Goal: Check status: Check status

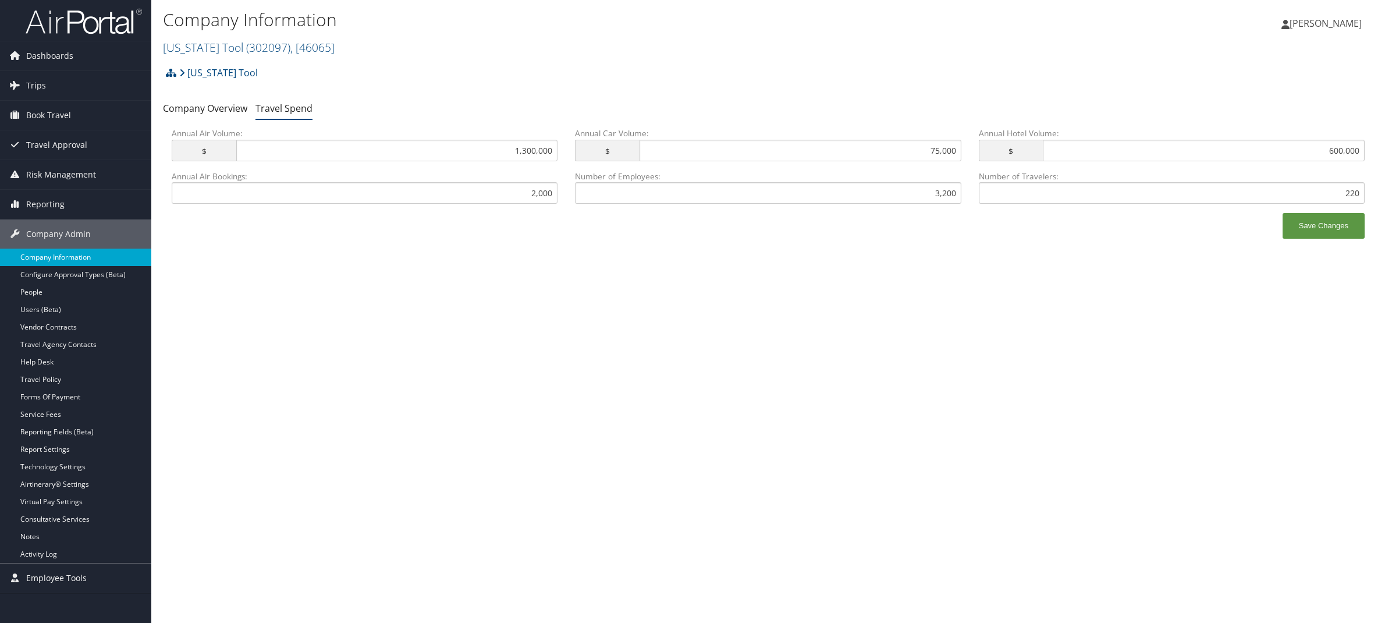
click at [69, 258] on link "Company Information" at bounding box center [75, 257] width 151 height 17
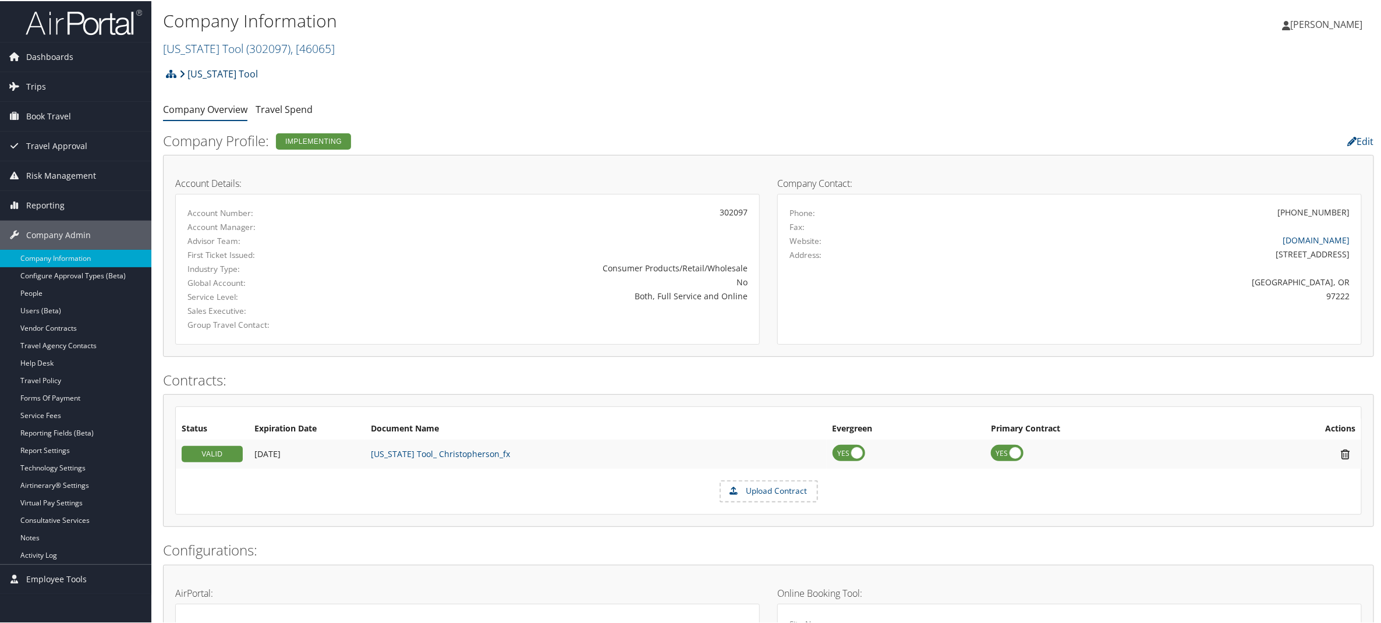
click at [218, 75] on link "[US_STATE] Tool" at bounding box center [218, 72] width 79 height 23
click at [246, 52] on span "( 302097 )" at bounding box center [268, 48] width 44 height 16
click at [265, 45] on span "( 302097 )" at bounding box center [268, 48] width 44 height 16
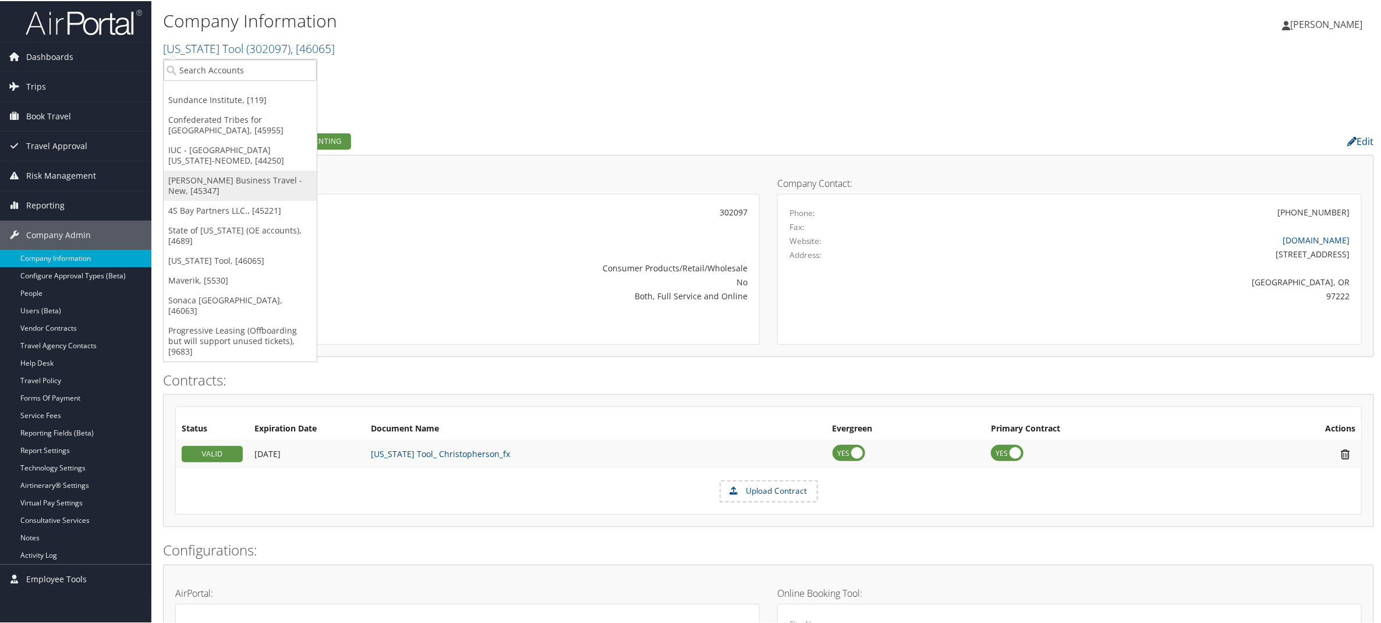
click at [231, 182] on link "[PERSON_NAME] Business Travel - New, [45347]" at bounding box center [240, 184] width 153 height 30
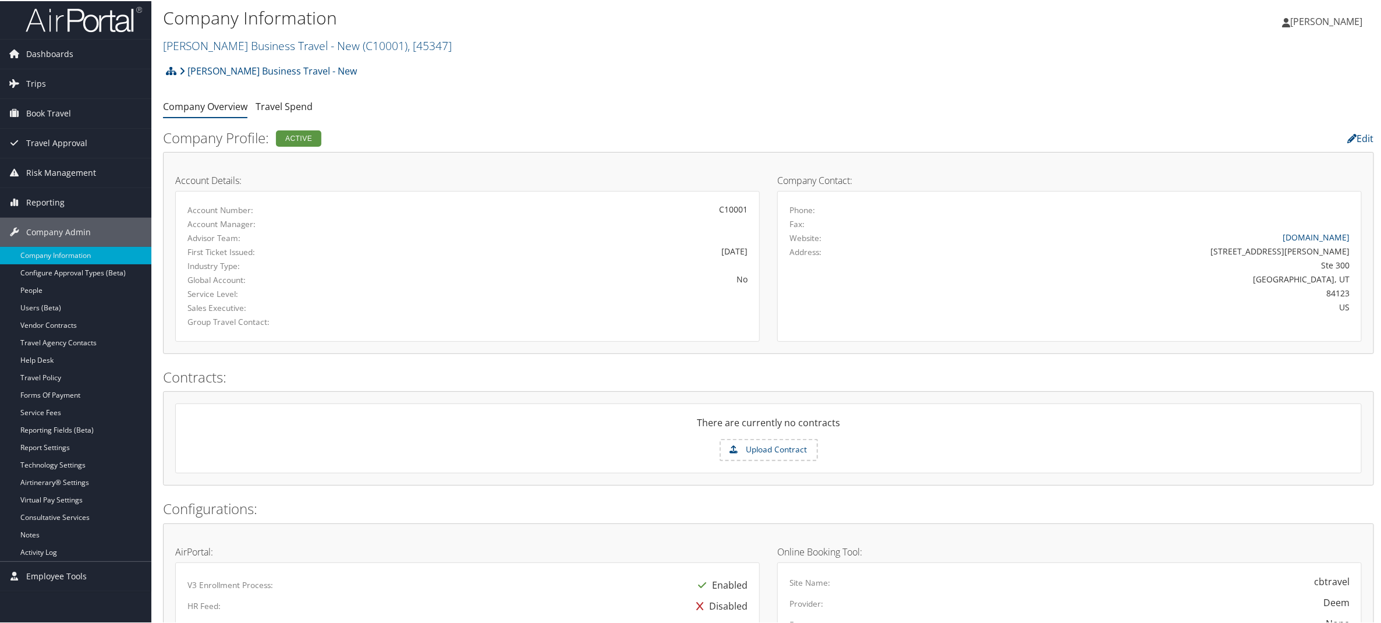
scroll to position [3, 0]
click at [38, 83] on span "Trips" at bounding box center [36, 82] width 20 height 29
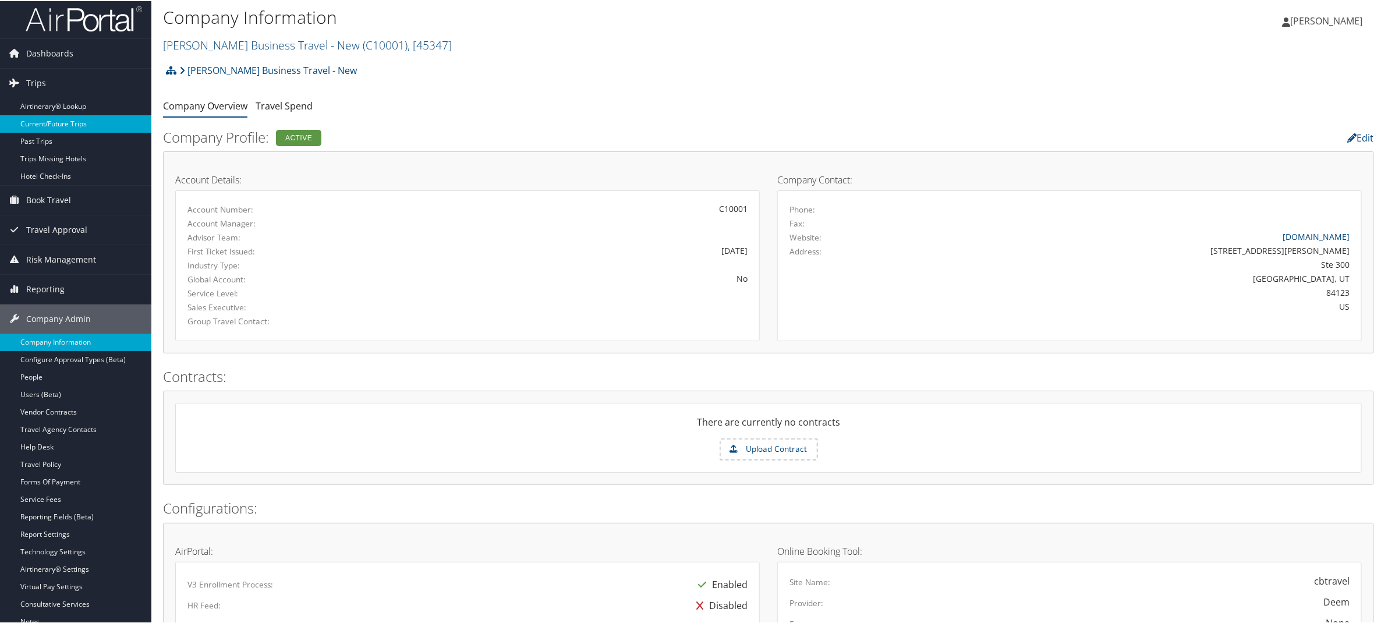
click at [40, 123] on link "Current/Future Trips" at bounding box center [75, 122] width 151 height 17
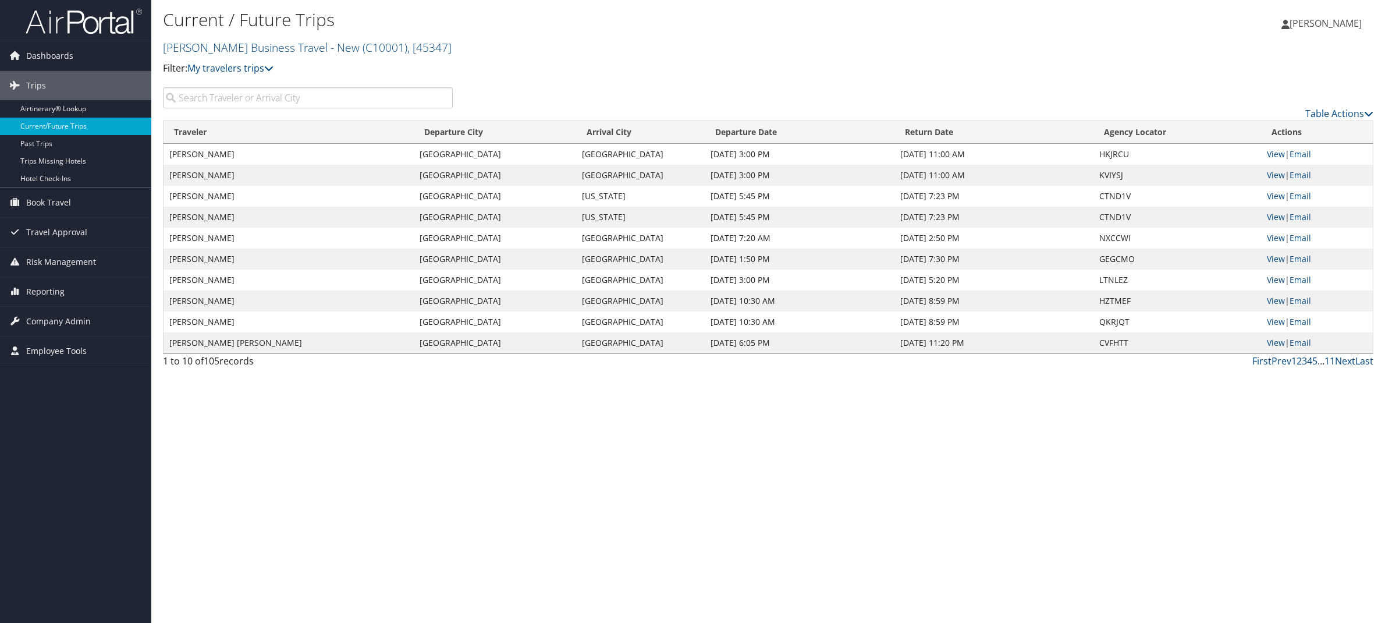
click at [1278, 283] on link "View" at bounding box center [1276, 279] width 18 height 11
click at [1275, 260] on link "View" at bounding box center [1276, 258] width 18 height 11
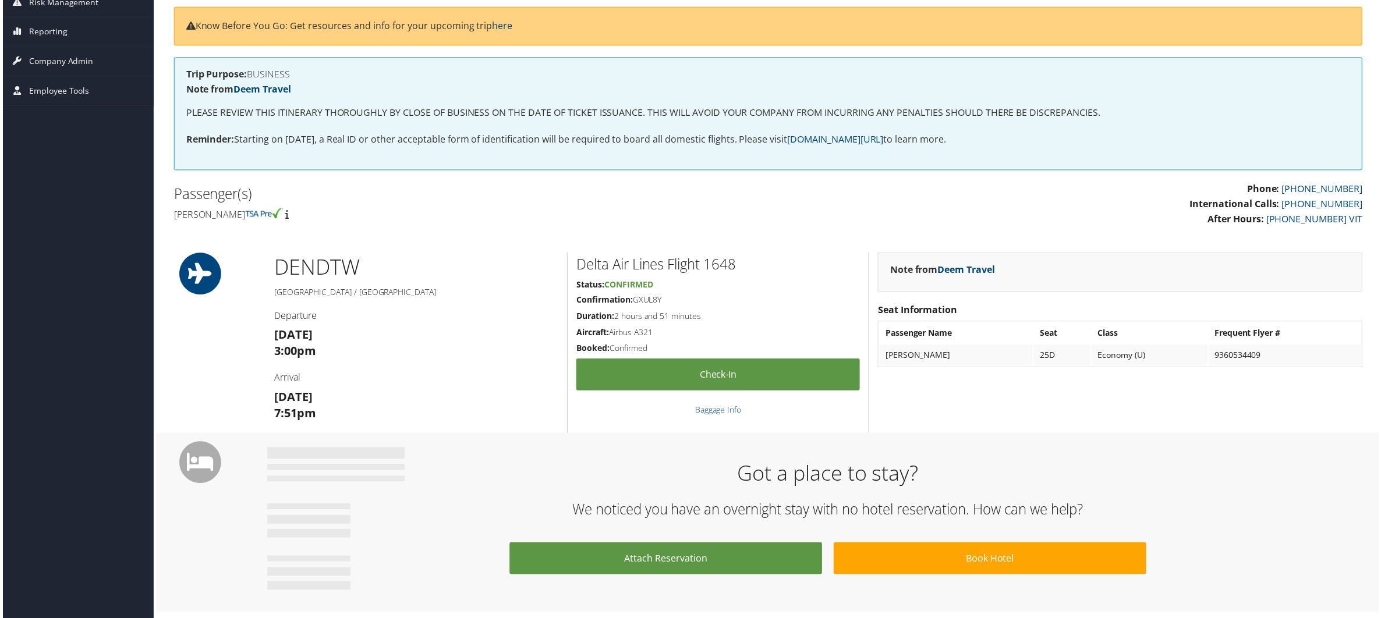
scroll to position [179, 0]
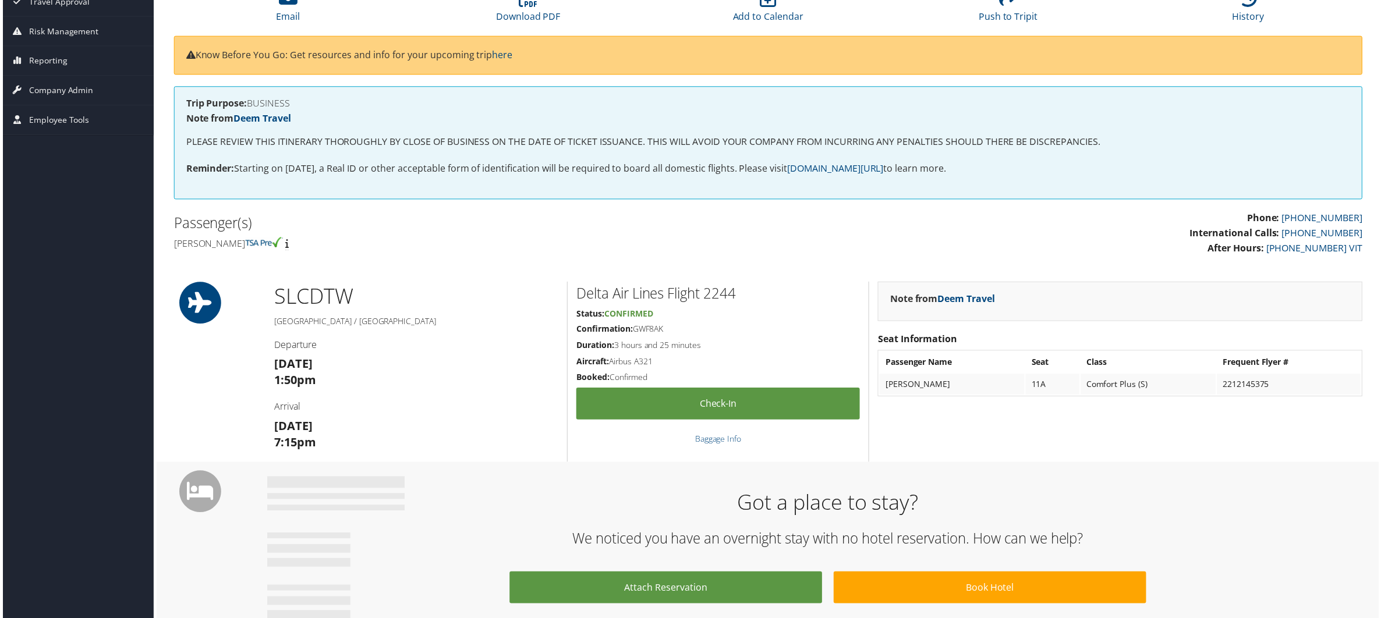
scroll to position [127, 0]
